Goal: Task Accomplishment & Management: Complete application form

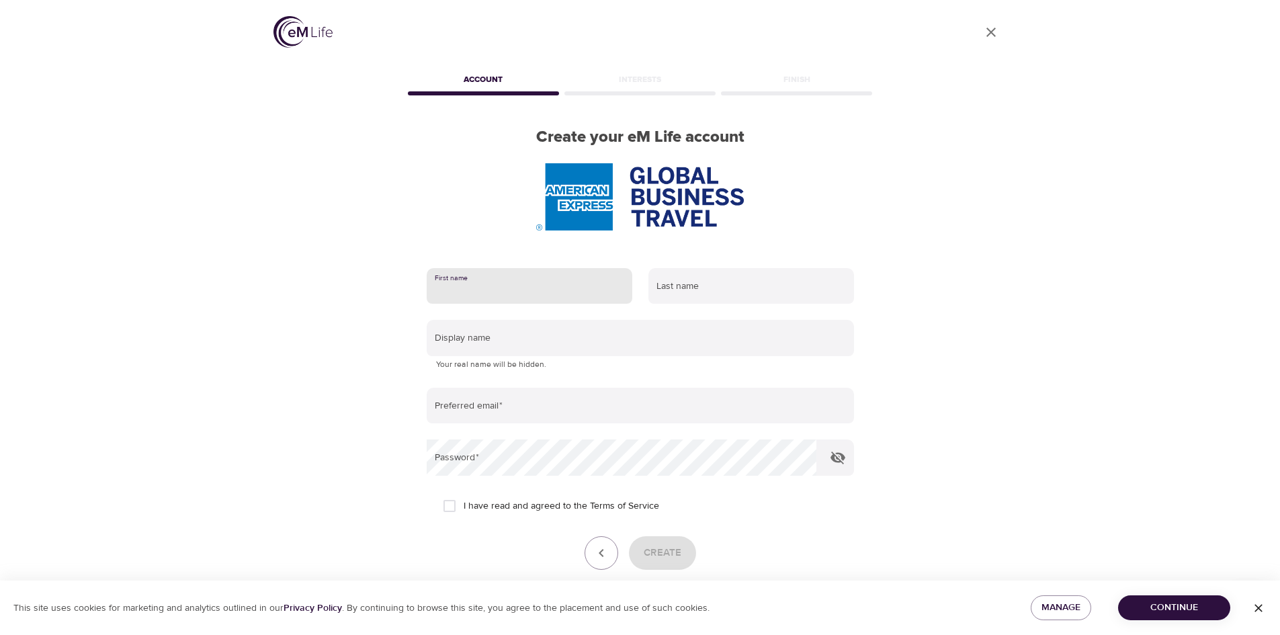
click at [514, 292] on input "text" at bounding box center [530, 286] width 206 height 36
type input "[PERSON_NAME]"
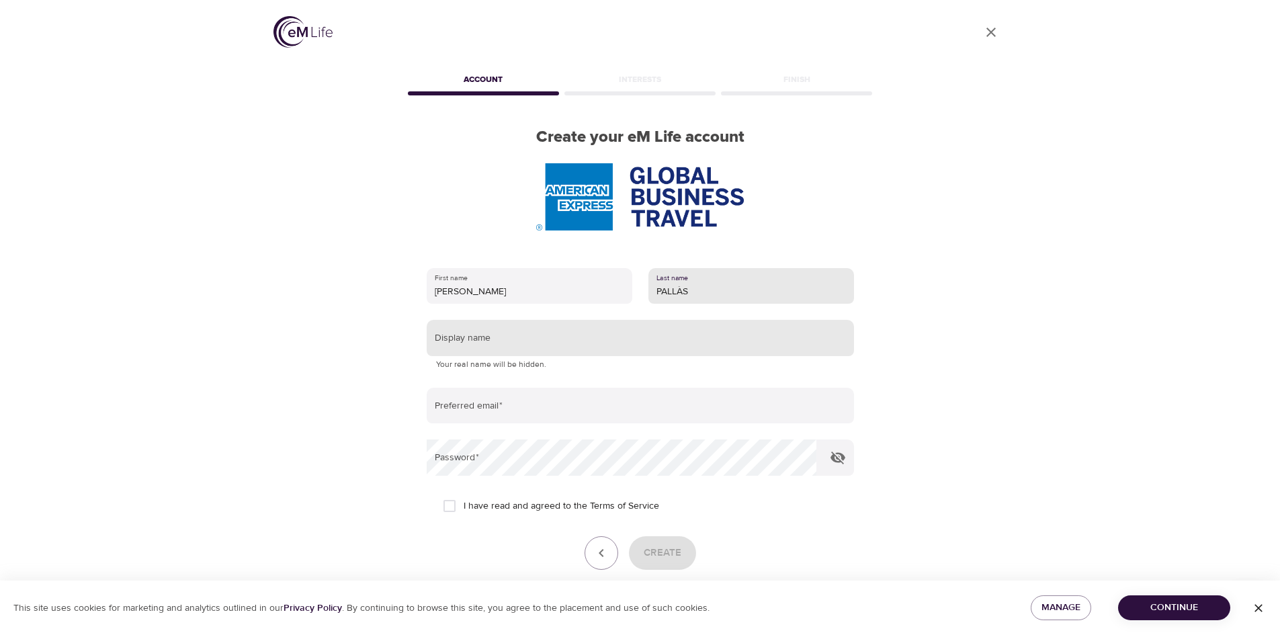
type input "PALLÀS"
click at [502, 347] on input "text" at bounding box center [640, 338] width 427 height 36
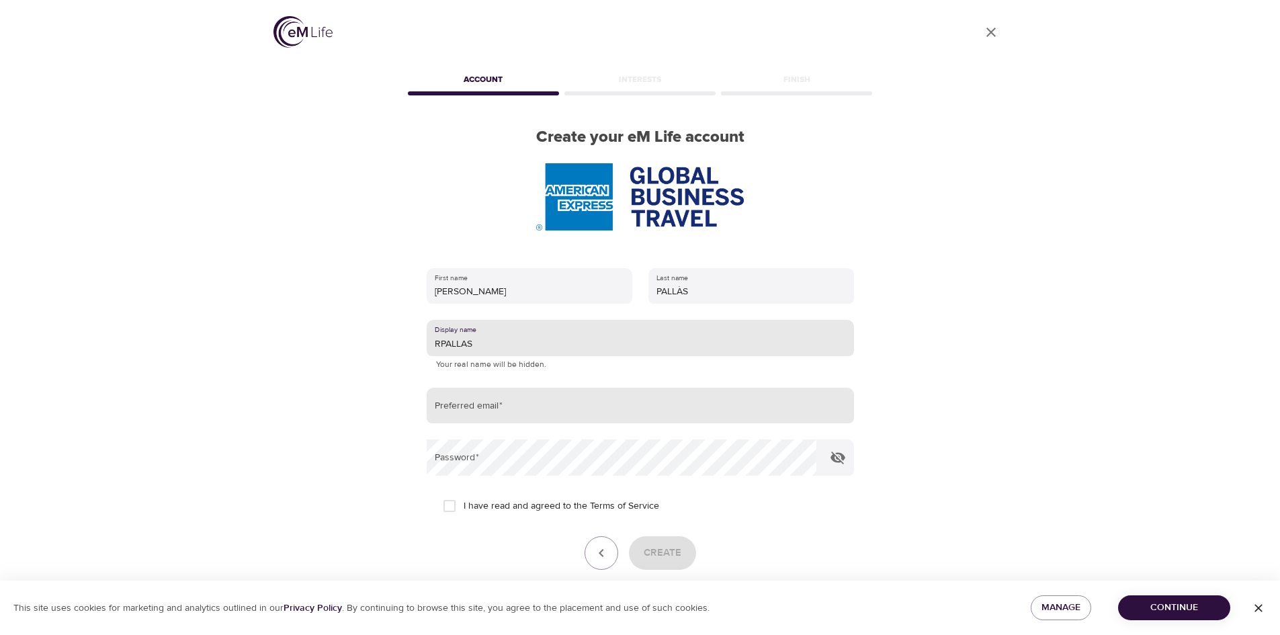
type input "RPALLAS"
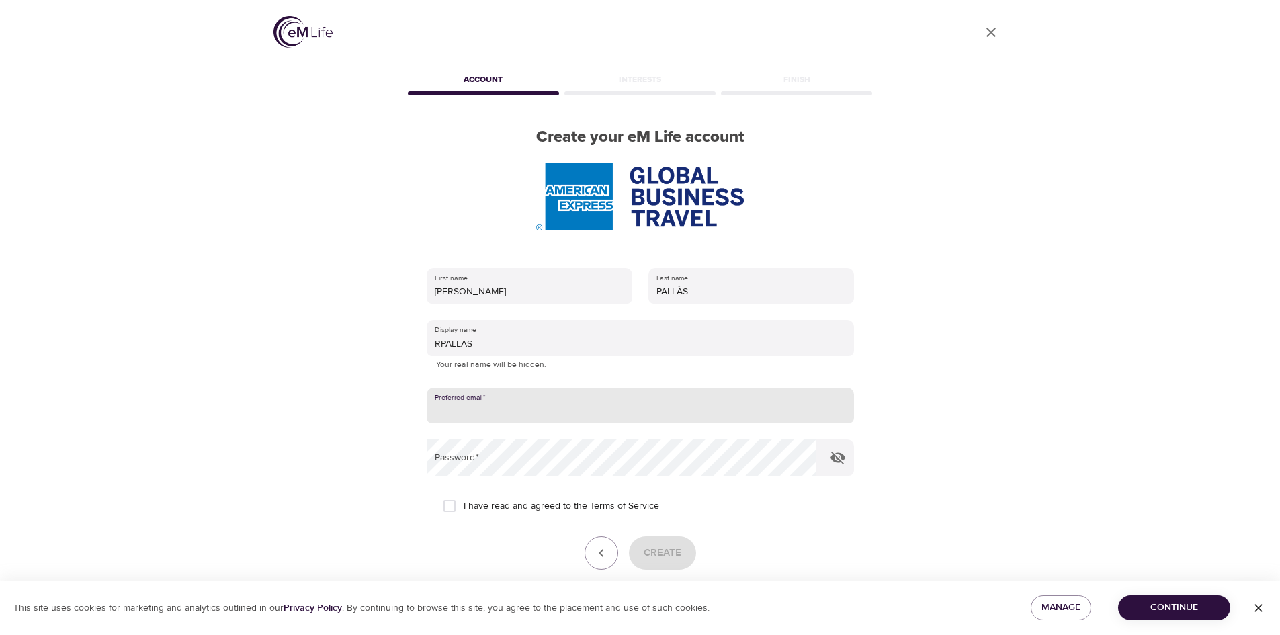
click at [480, 404] on input "email" at bounding box center [640, 406] width 427 height 36
type input "[PERSON_NAME][EMAIL_ADDRESS][PERSON_NAME][DOMAIN_NAME]"
click at [452, 506] on input "I have read and agreed to the Terms of Service" at bounding box center [449, 506] width 28 height 28
checkbox input "true"
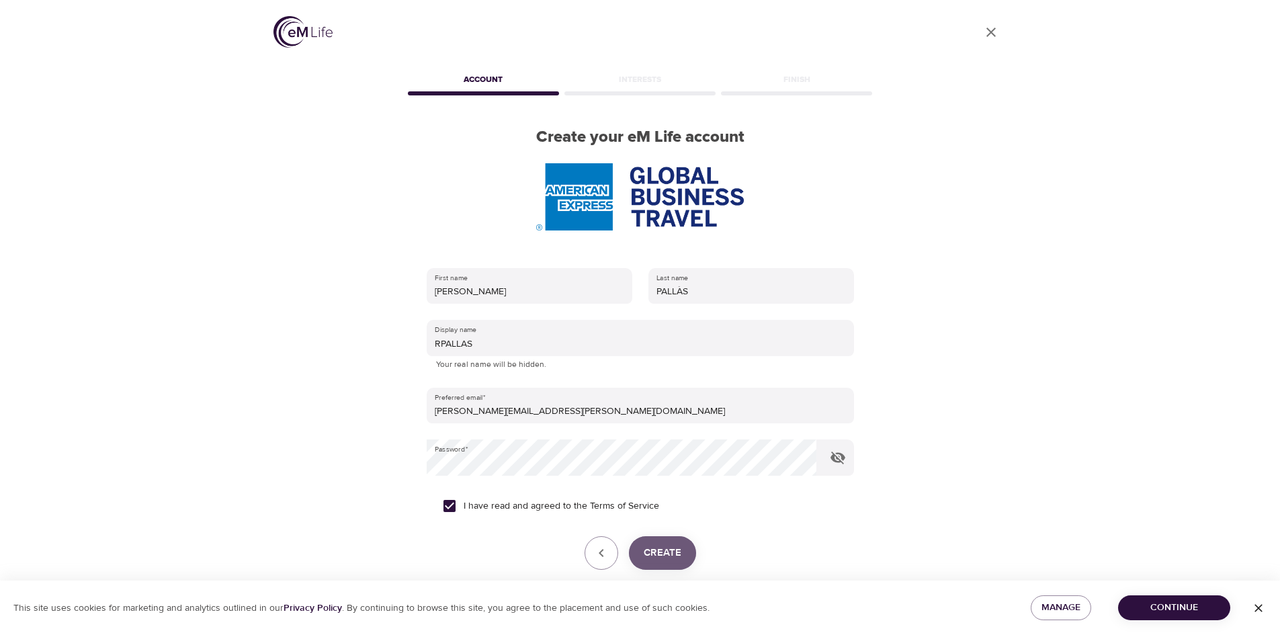
click at [679, 551] on span "Create" at bounding box center [663, 552] width 38 height 17
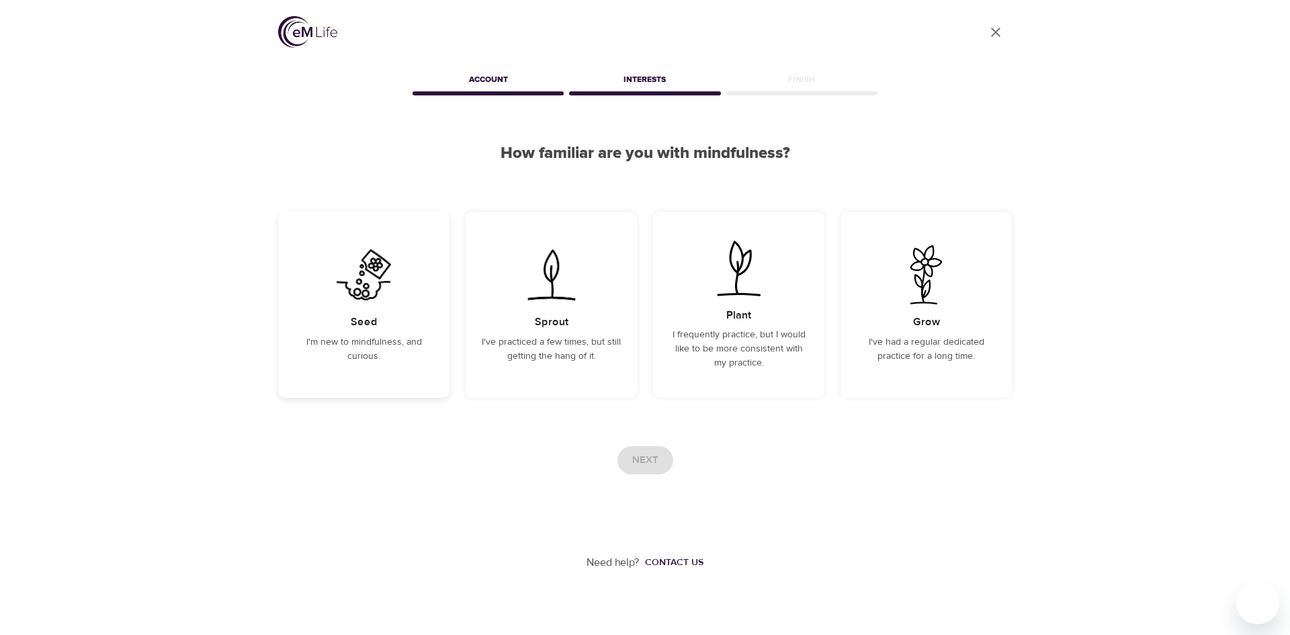
click at [383, 335] on p "I'm new to mindfulness, and curious." at bounding box center [363, 349] width 139 height 28
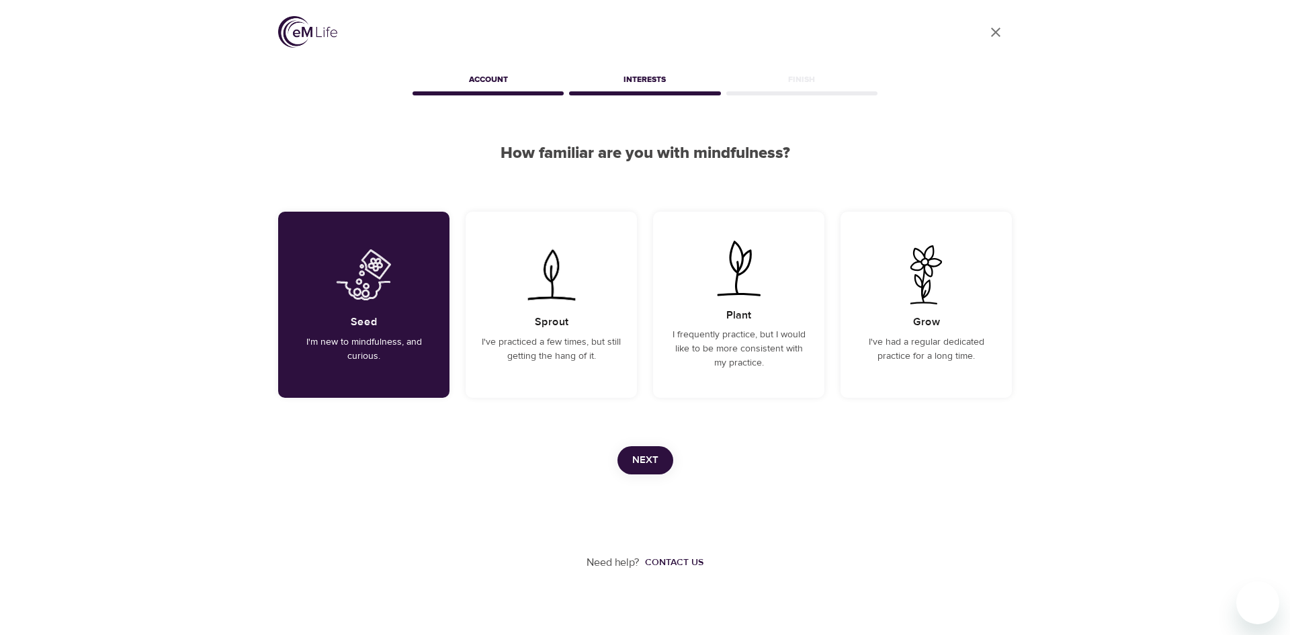
click at [633, 449] on button "Next" at bounding box center [645, 460] width 56 height 28
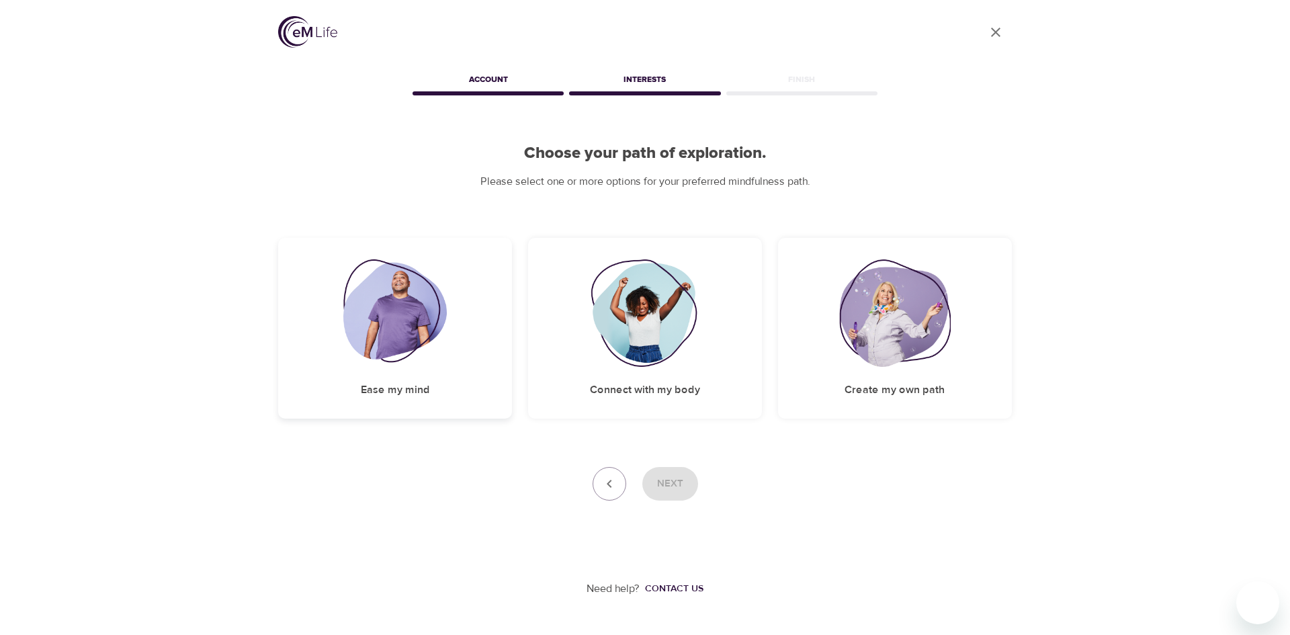
click at [427, 327] on img at bounding box center [395, 312] width 104 height 107
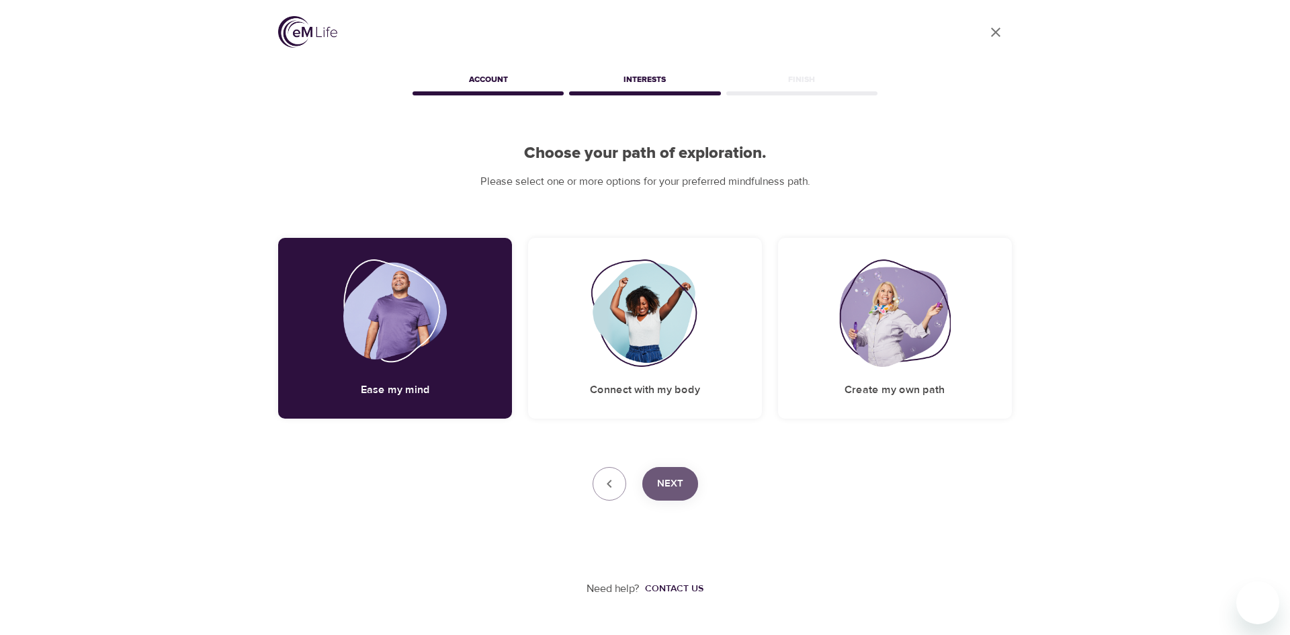
click at [682, 489] on span "Next" at bounding box center [670, 483] width 26 height 17
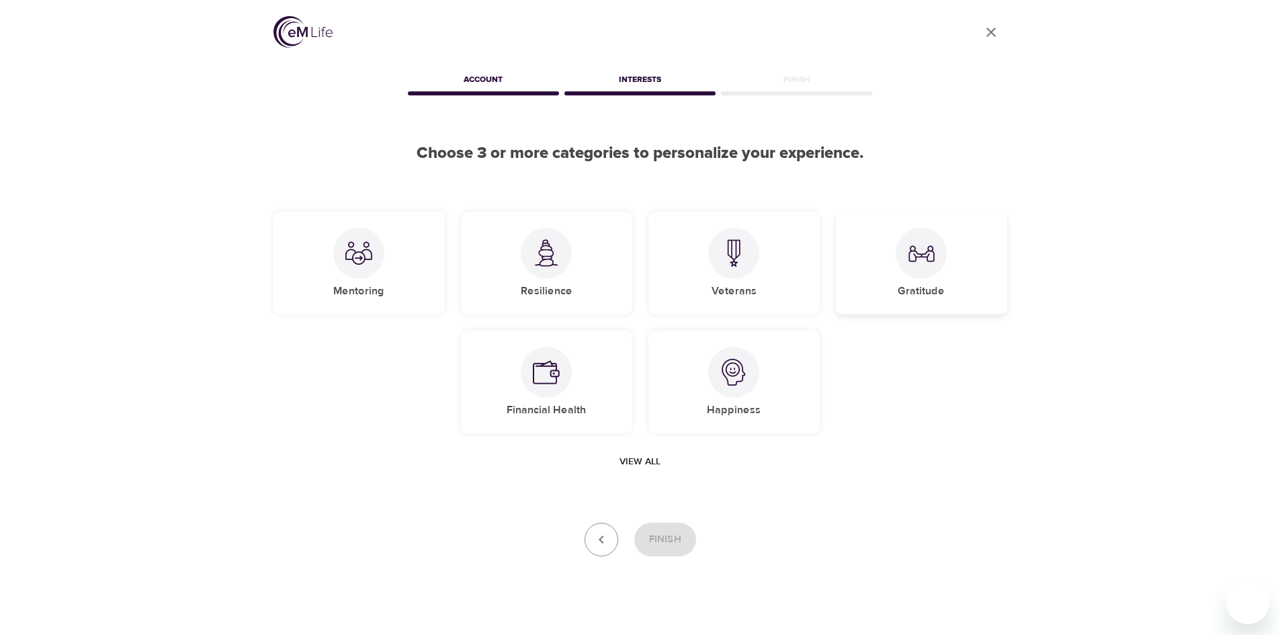
click at [928, 259] on img at bounding box center [921, 253] width 27 height 27
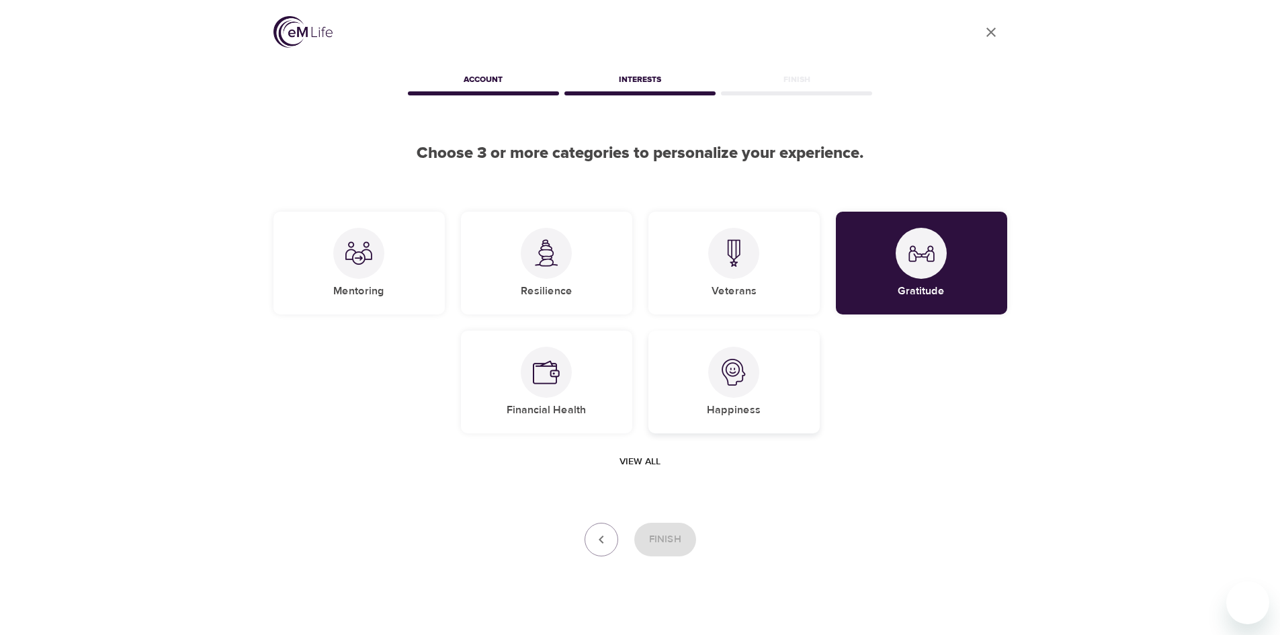
click at [748, 384] on div at bounding box center [733, 372] width 51 height 51
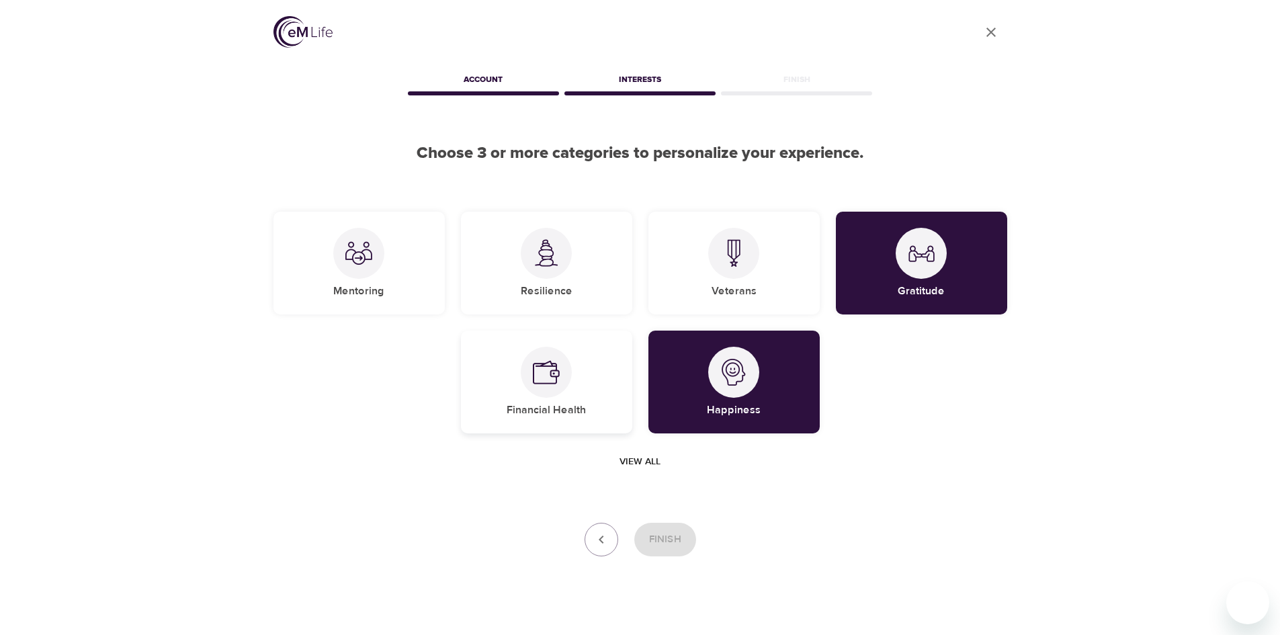
click at [539, 363] on img at bounding box center [546, 372] width 27 height 27
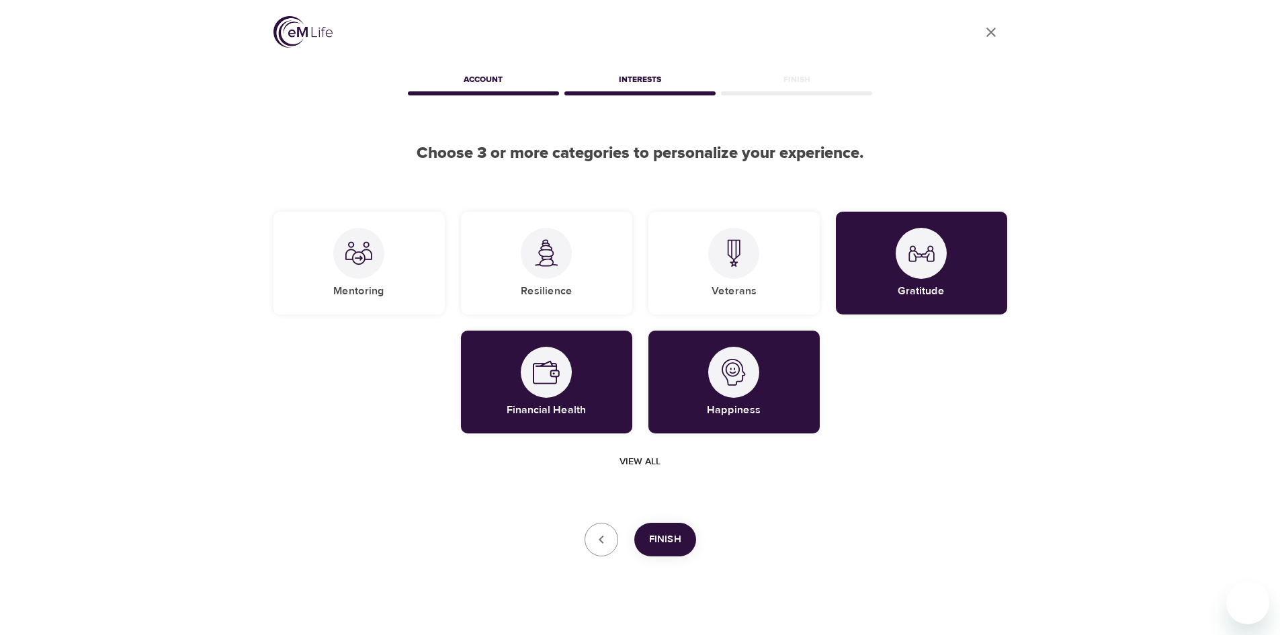
click at [672, 541] on span "Finish" at bounding box center [665, 539] width 32 height 17
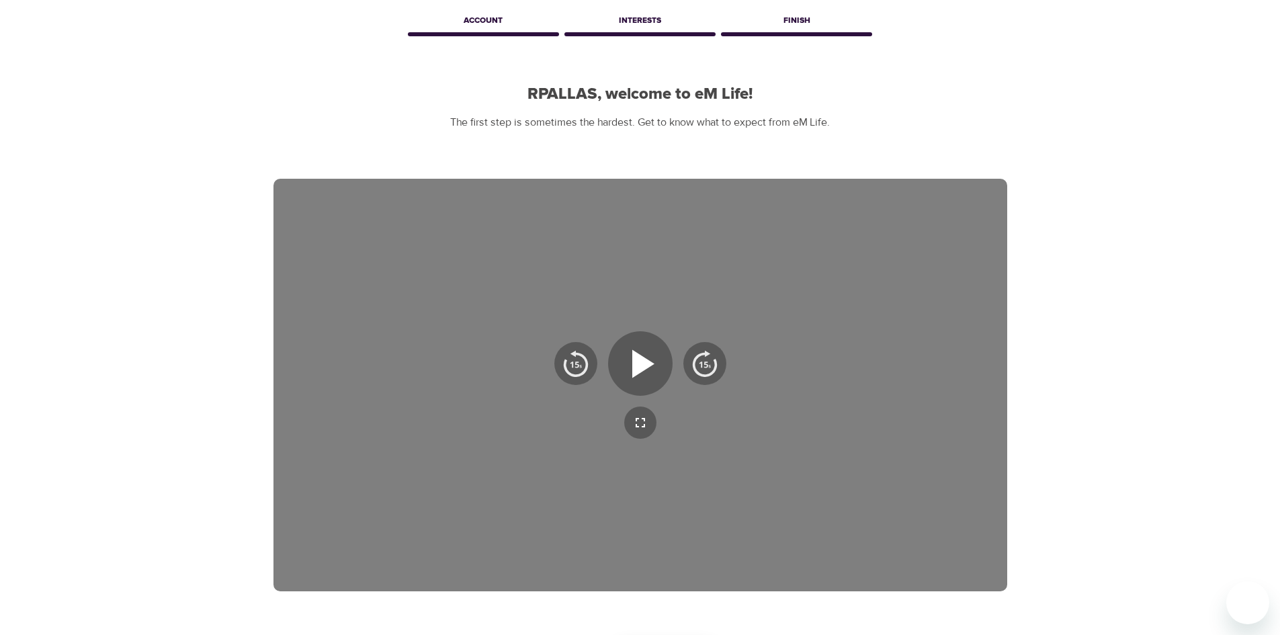
scroll to position [193, 0]
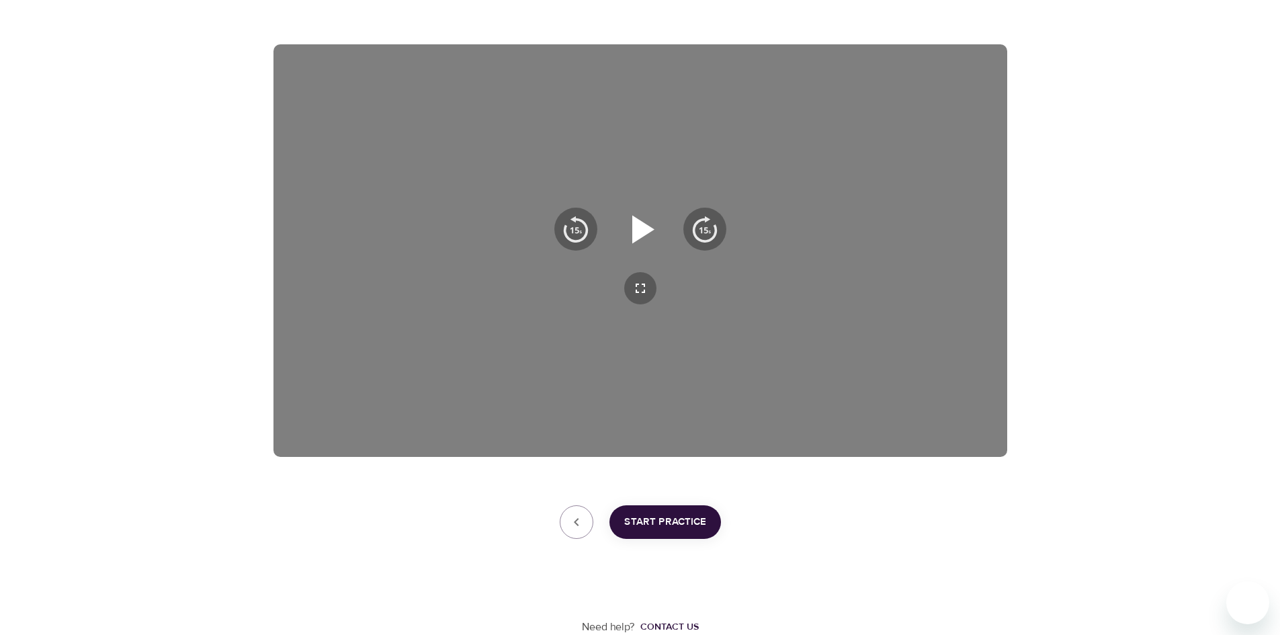
click at [630, 230] on icon "button" at bounding box center [640, 229] width 48 height 48
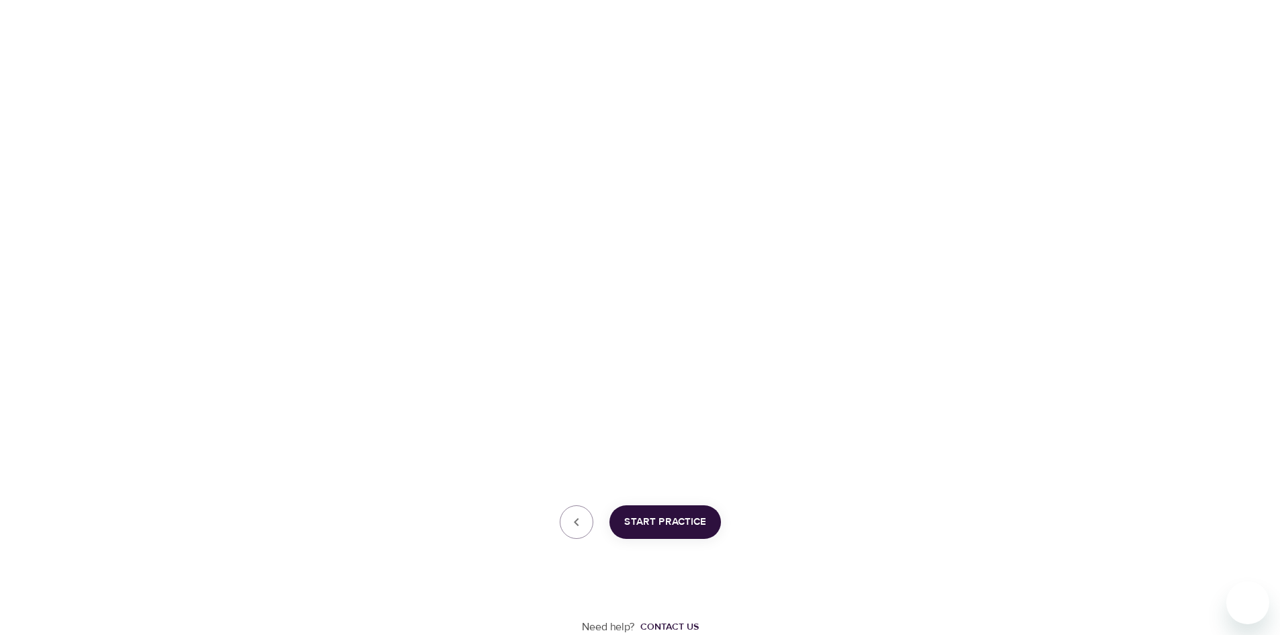
click at [1096, 167] on div "User Profile Account Interests Finish RPALLAS, welcome to eM Life! The first st…" at bounding box center [640, 221] width 1280 height 828
click at [1144, 298] on div "User Profile Account Interests Finish RPALLAS, welcome to eM Life! The first st…" at bounding box center [640, 221] width 1280 height 828
click at [1162, 230] on div "User Profile Account Interests Finish RPALLAS, welcome to eM Life! The first st…" at bounding box center [640, 221] width 1280 height 828
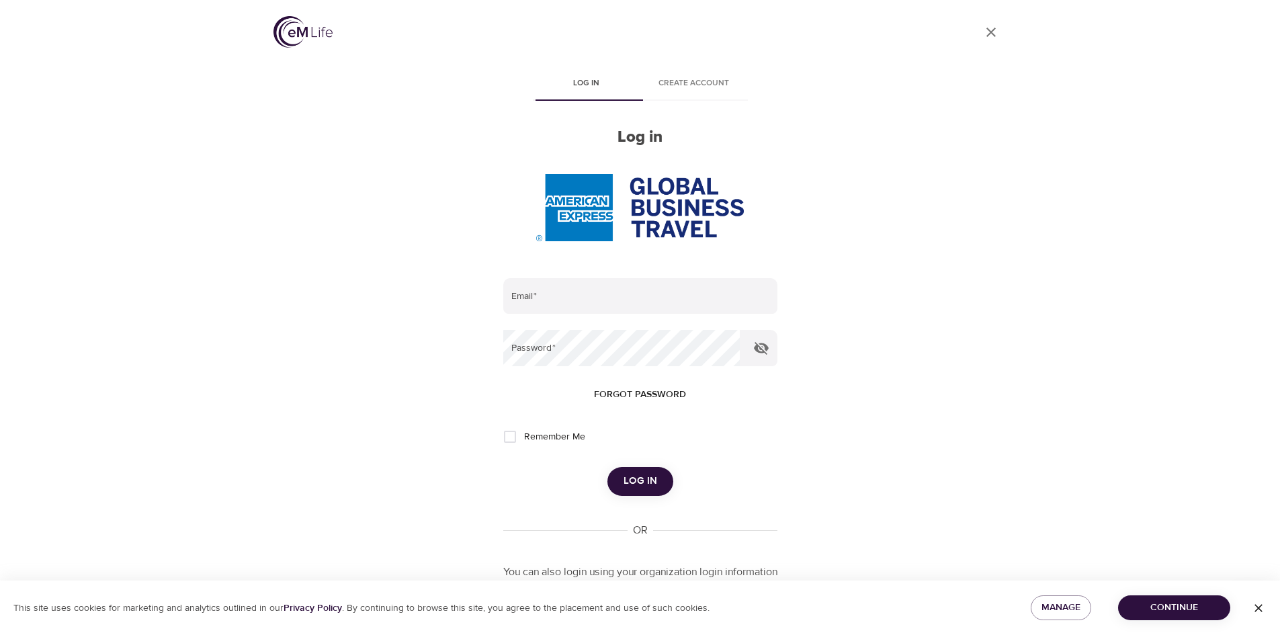
type input "[PERSON_NAME][EMAIL_ADDRESS][PERSON_NAME][DOMAIN_NAME]"
